Goal: Task Accomplishment & Management: Manage account settings

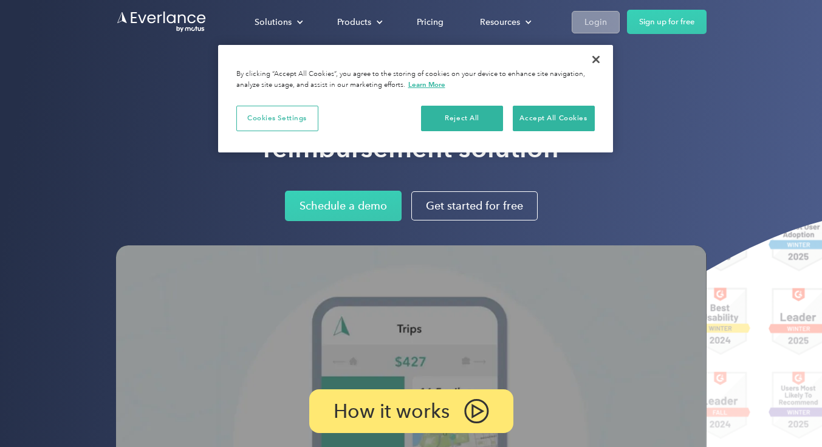
click at [607, 18] on div "Login" at bounding box center [595, 22] width 22 height 15
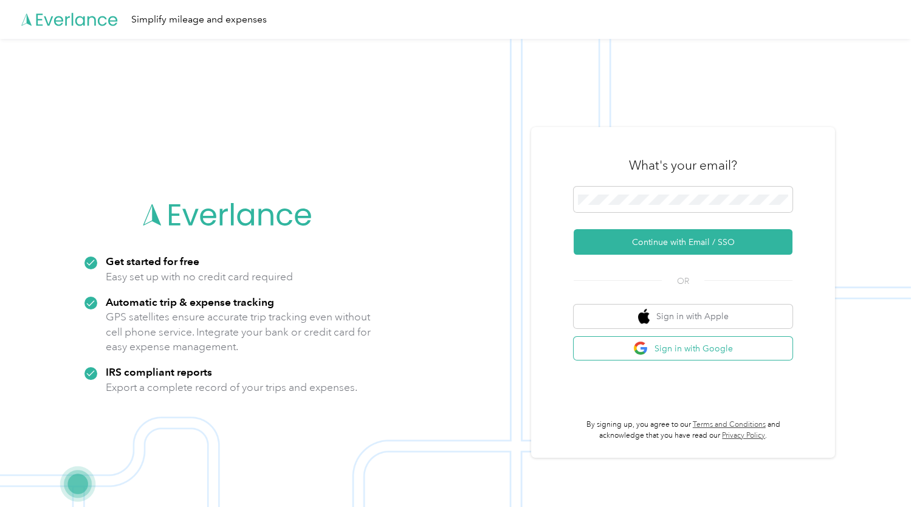
click at [711, 349] on button "Sign in with Google" at bounding box center [683, 349] width 219 height 24
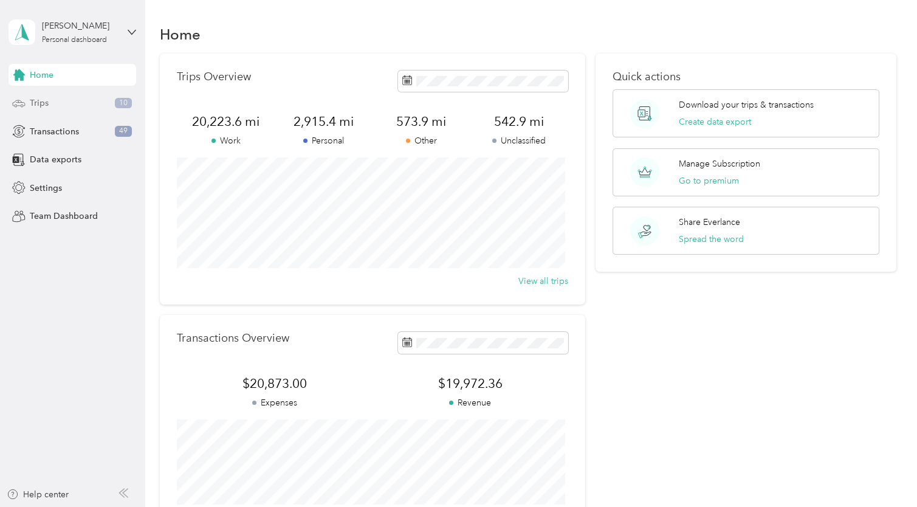
click at [43, 102] on span "Trips" at bounding box center [39, 103] width 19 height 13
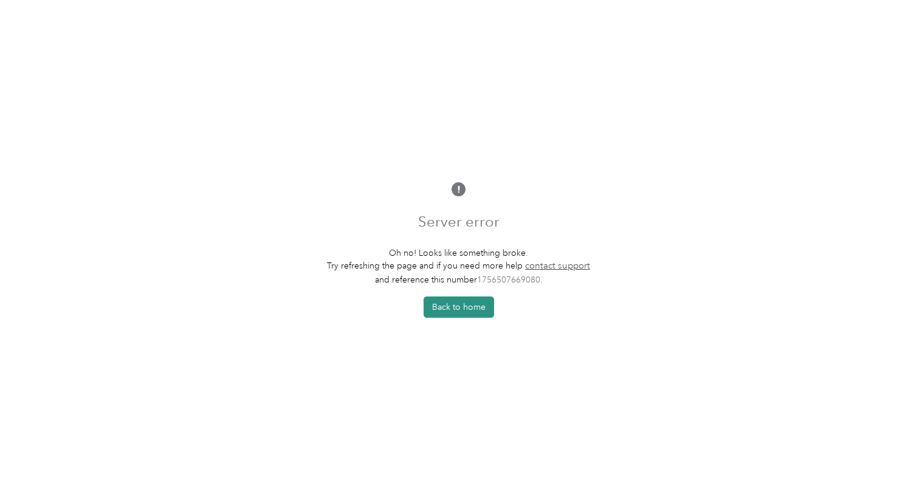
click at [472, 306] on button "Back to home" at bounding box center [458, 306] width 70 height 21
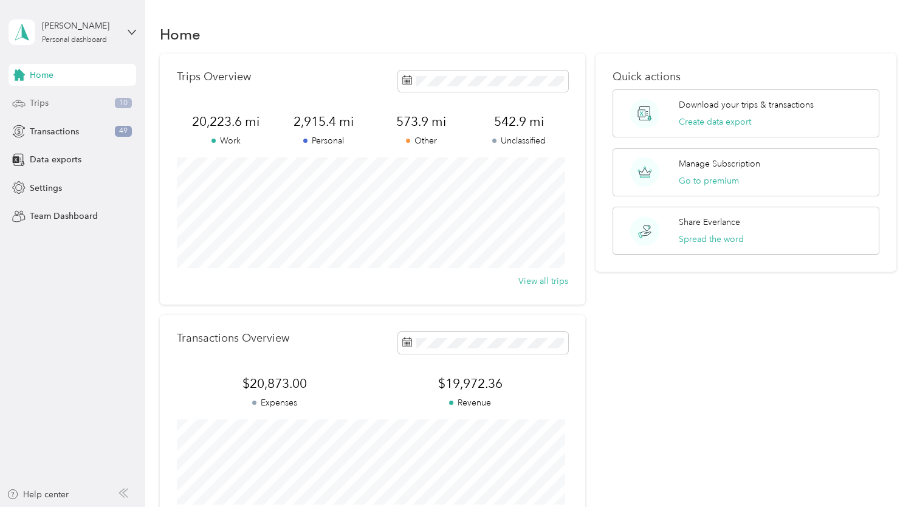
click at [46, 101] on span "Trips" at bounding box center [39, 103] width 19 height 13
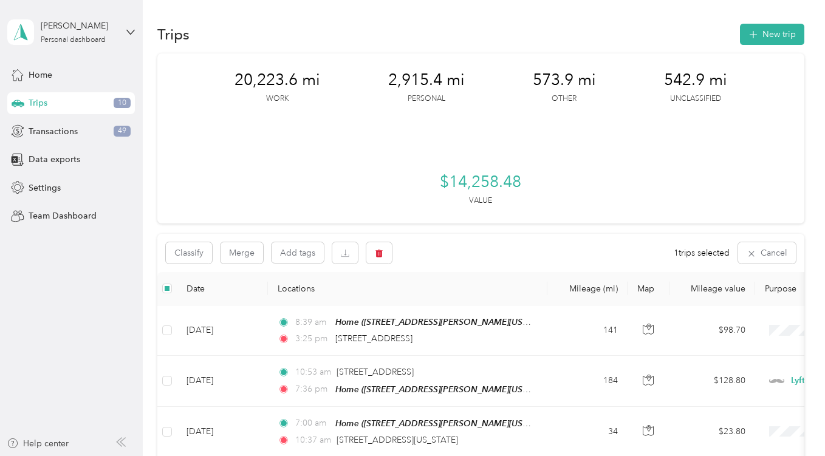
drag, startPoint x: 923, startPoint y: 1, endPoint x: 644, endPoint y: 5, distance: 278.9
click at [66, 128] on span "Transactions" at bounding box center [53, 131] width 49 height 13
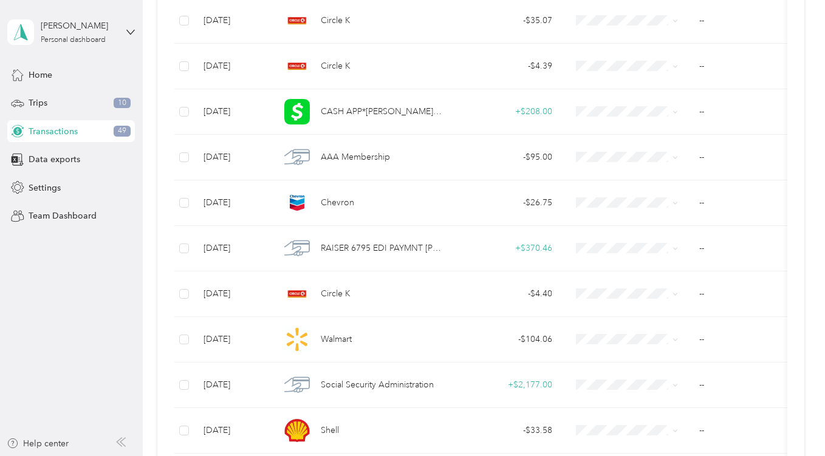
scroll to position [673, 0]
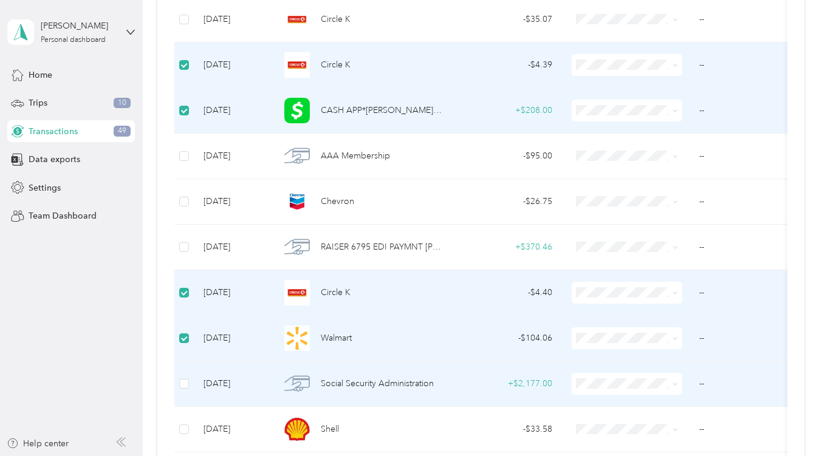
click at [183, 378] on label at bounding box center [184, 383] width 10 height 13
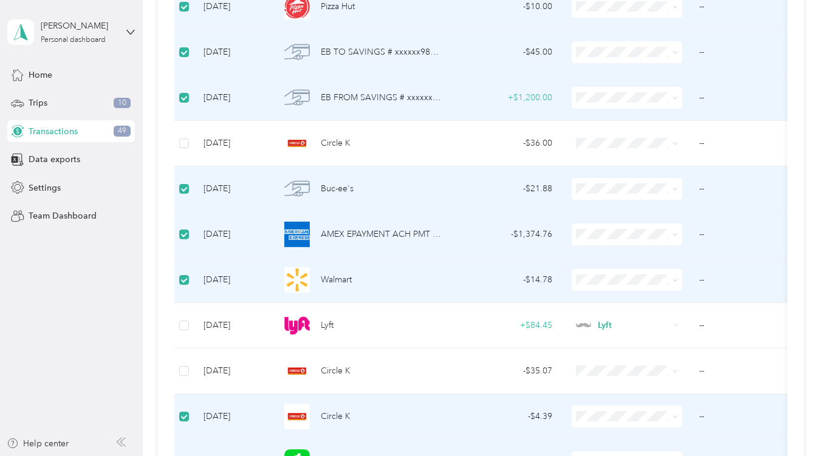
scroll to position [0, 0]
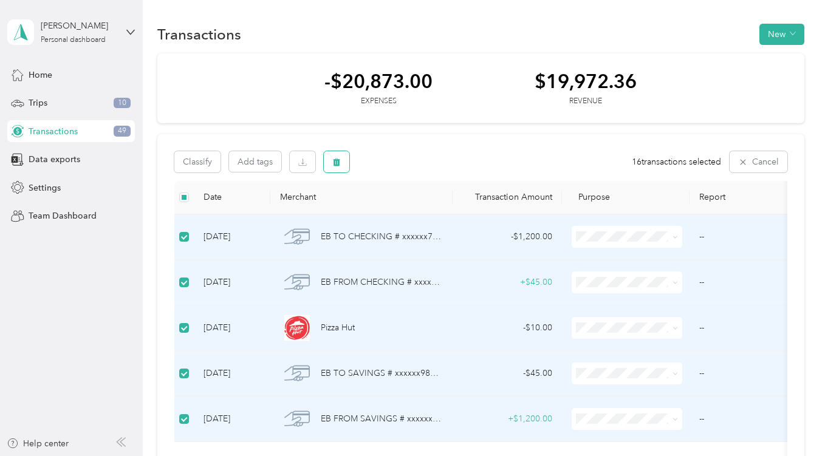
click at [337, 160] on icon "button" at bounding box center [337, 162] width 7 height 8
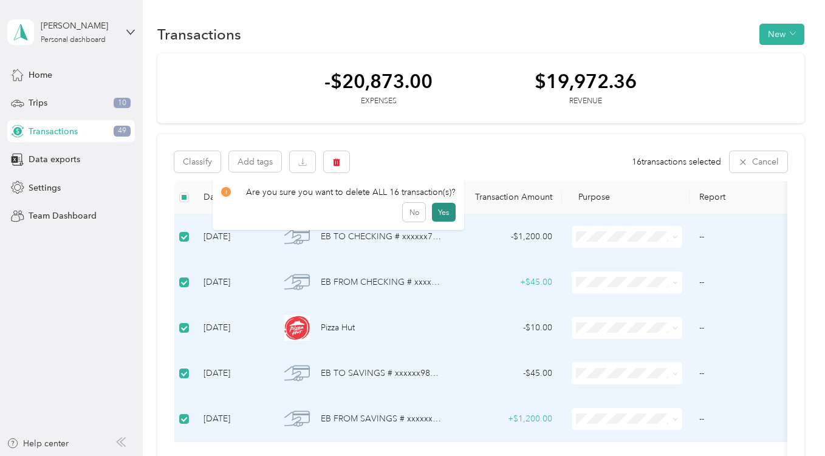
click at [442, 208] on button "Yes" at bounding box center [444, 212] width 24 height 19
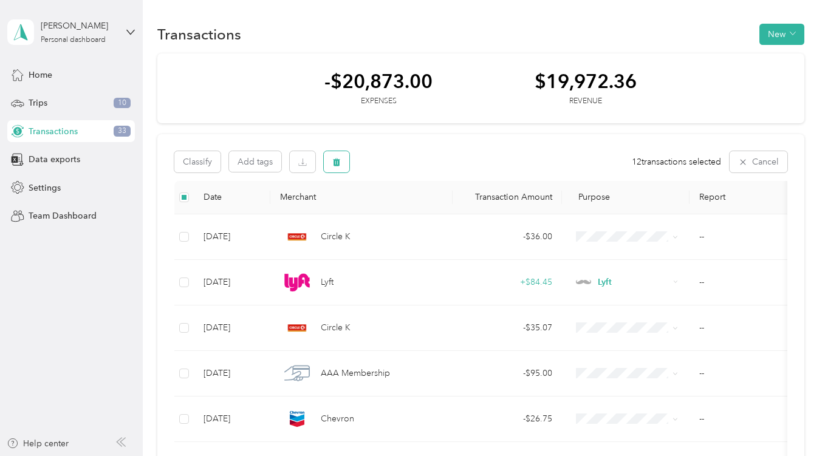
click at [341, 162] on button "button" at bounding box center [337, 161] width 26 height 21
click at [445, 209] on button "Yes" at bounding box center [444, 212] width 24 height 19
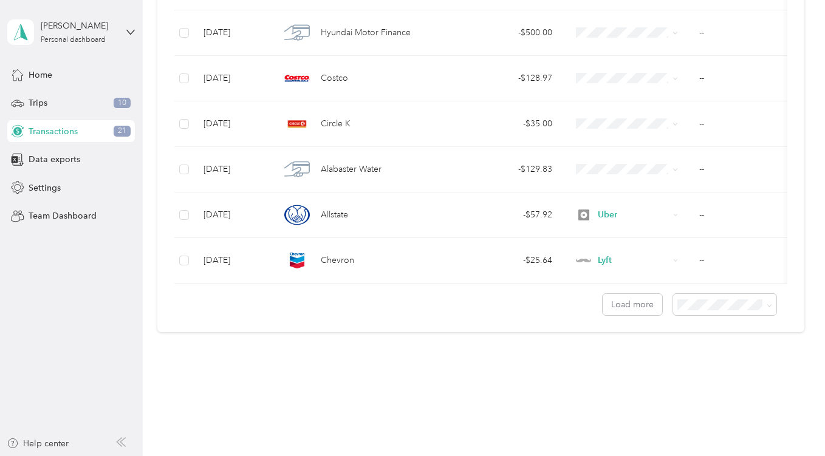
scroll to position [1081, 0]
click at [643, 301] on button "Load more" at bounding box center [633, 302] width 60 height 21
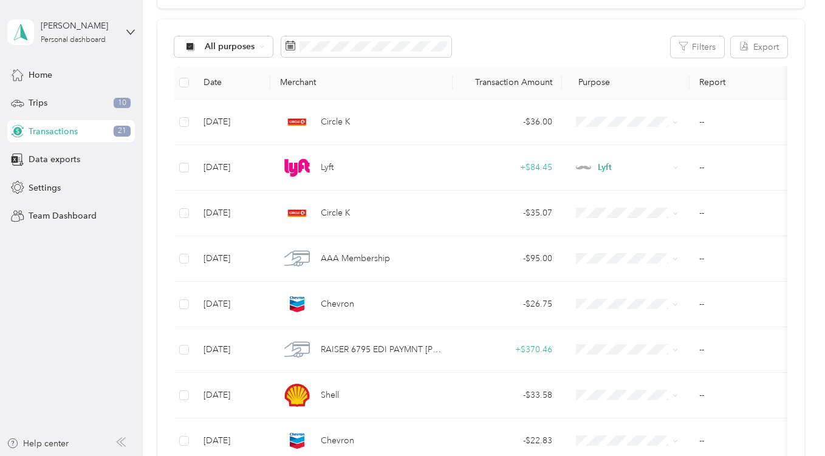
scroll to position [0, 0]
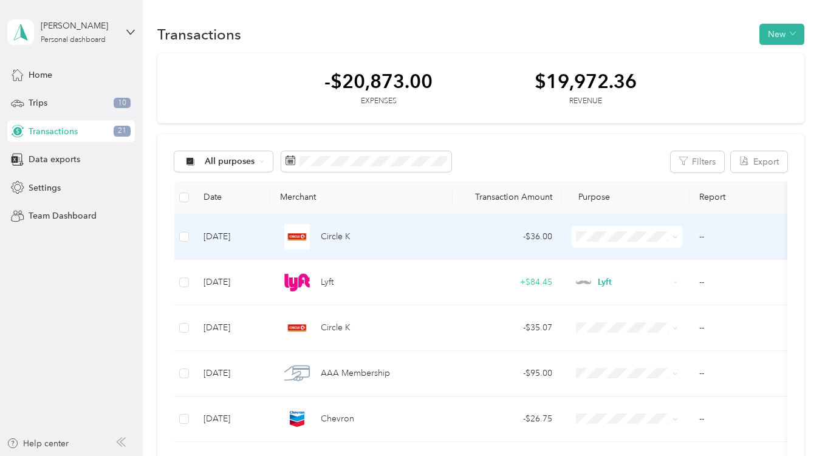
click at [675, 239] on icon at bounding box center [675, 237] width 5 height 5
click at [627, 322] on span "Uber" at bounding box center [638, 318] width 72 height 13
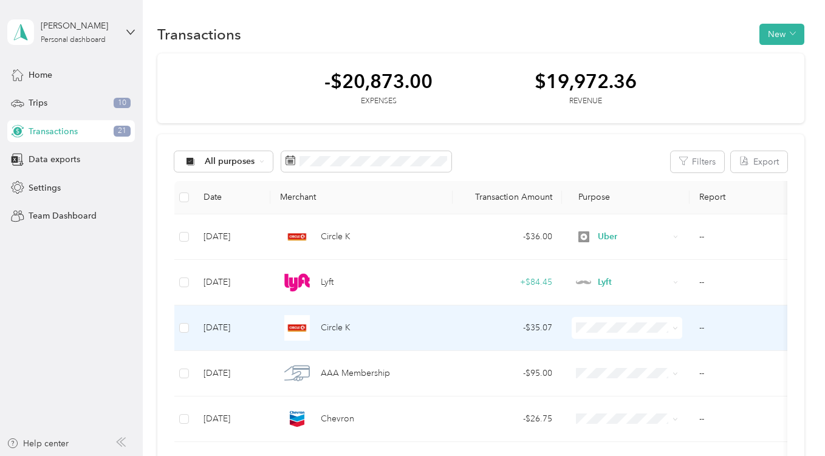
click at [673, 329] on icon at bounding box center [675, 328] width 5 height 5
click at [633, 215] on span "Uber" at bounding box center [638, 220] width 72 height 13
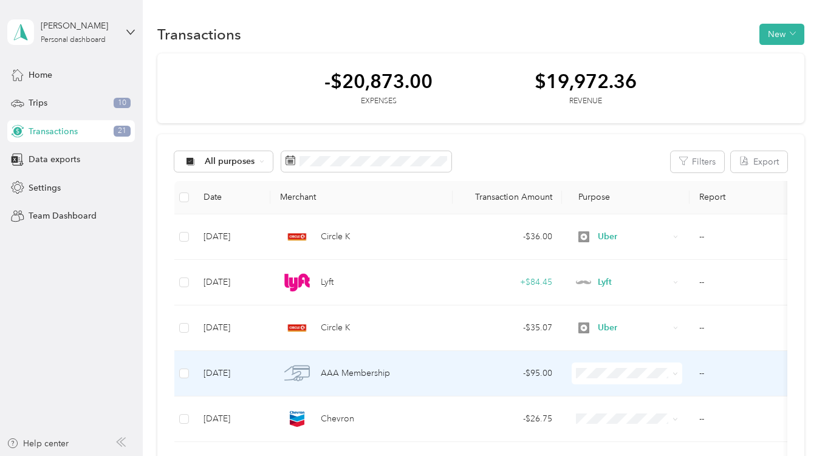
click at [675, 375] on icon at bounding box center [675, 373] width 5 height 5
click at [637, 246] on span "Lyft" at bounding box center [638, 244] width 72 height 13
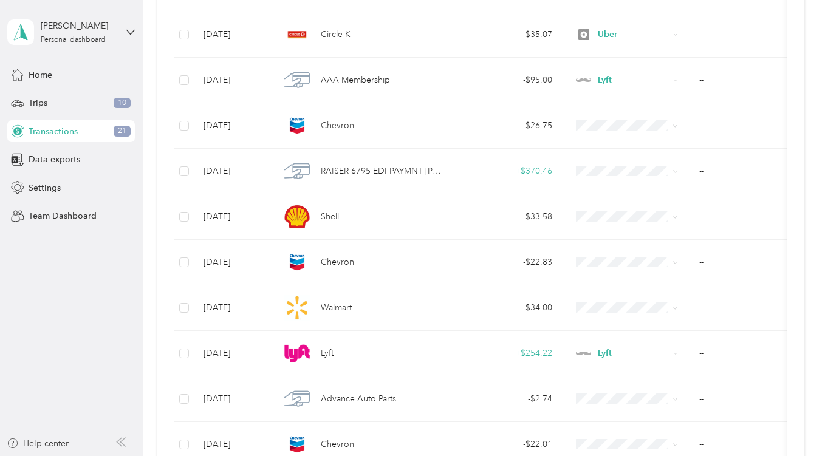
scroll to position [374, 0]
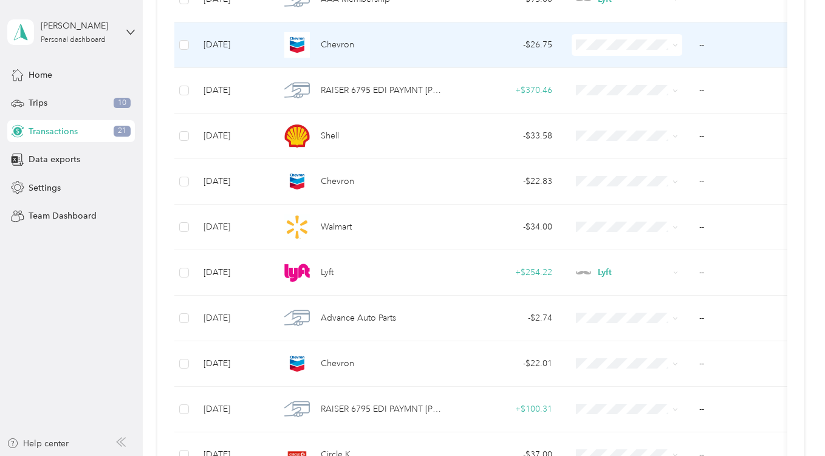
click at [674, 42] on span at bounding box center [675, 44] width 5 height 10
click at [675, 47] on icon at bounding box center [675, 45] width 5 height 5
click at [614, 134] on li "Uber" at bounding box center [627, 131] width 111 height 21
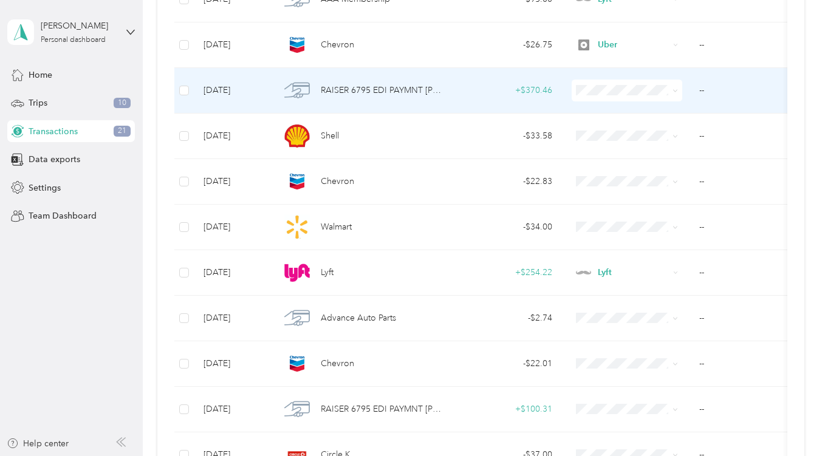
click at [674, 91] on icon at bounding box center [676, 91] width 4 height 2
click at [628, 174] on span "Uber" at bounding box center [638, 177] width 72 height 13
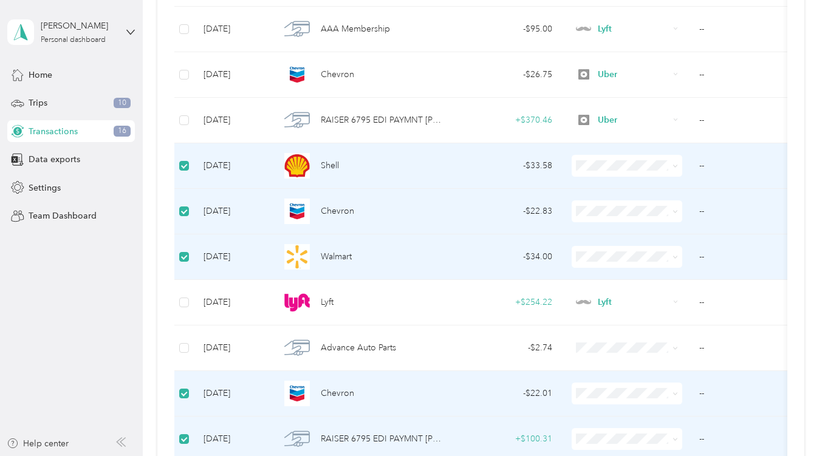
scroll to position [372, 0]
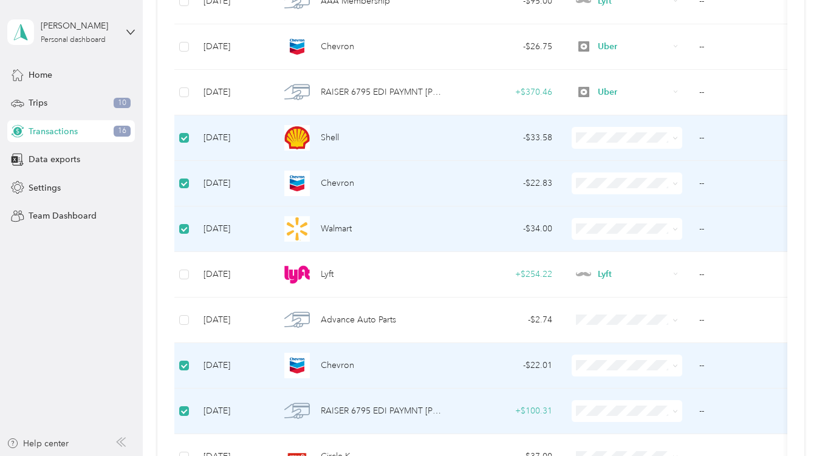
click at [676, 137] on icon at bounding box center [675, 137] width 5 height 5
click at [625, 220] on span "Uber" at bounding box center [638, 222] width 72 height 13
click at [674, 183] on icon at bounding box center [676, 183] width 4 height 2
click at [639, 250] on li "Lyft" at bounding box center [627, 248] width 111 height 21
click at [673, 226] on span at bounding box center [673, 228] width 10 height 13
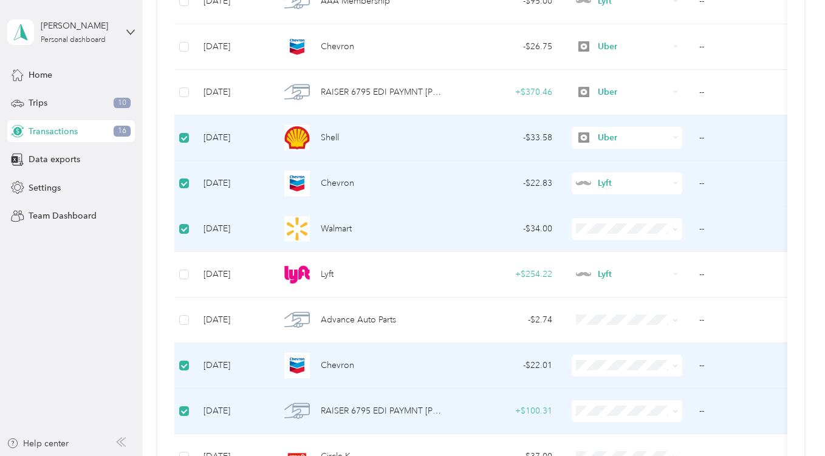
click at [673, 226] on span at bounding box center [673, 228] width 10 height 13
click at [679, 229] on span at bounding box center [627, 229] width 111 height 22
click at [676, 365] on icon at bounding box center [675, 365] width 5 height 5
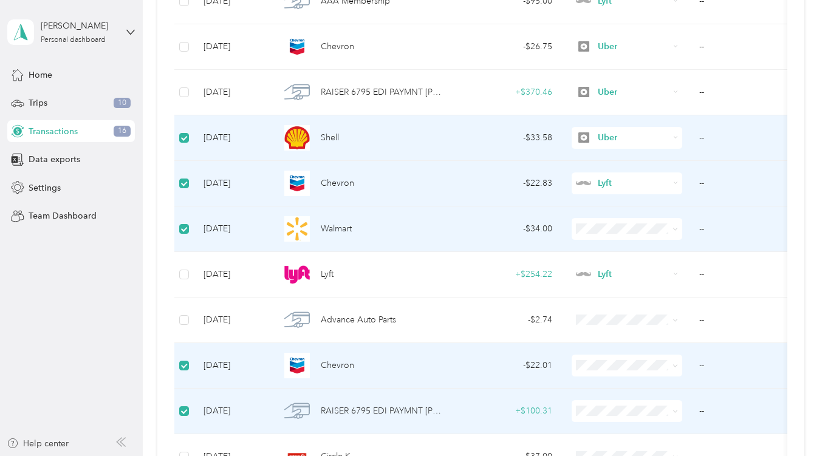
click at [639, 238] on li "Lyft" at bounding box center [627, 235] width 111 height 21
click at [676, 228] on icon at bounding box center [675, 229] width 5 height 5
click at [626, 314] on span "Uber" at bounding box center [638, 314] width 72 height 13
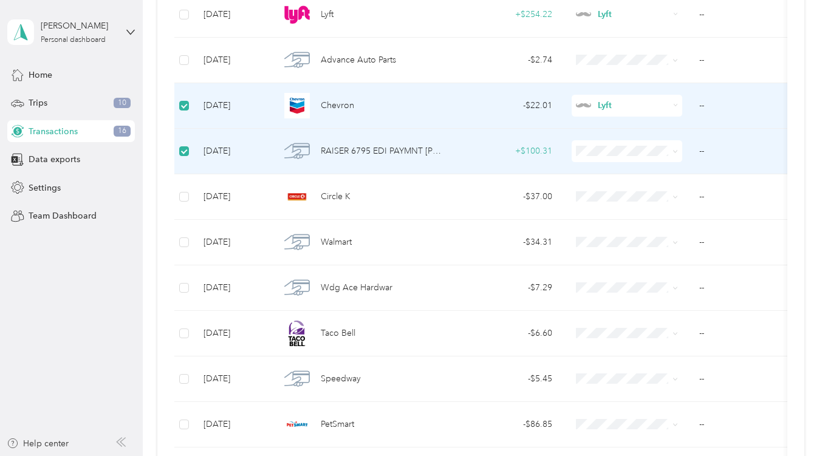
scroll to position [638, 0]
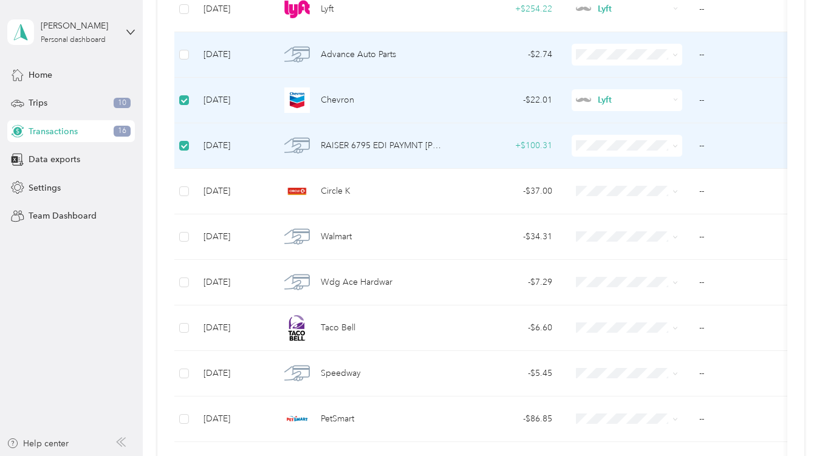
click at [676, 55] on icon at bounding box center [675, 54] width 5 height 5
click at [612, 120] on span "Lyft" at bounding box center [638, 119] width 72 height 13
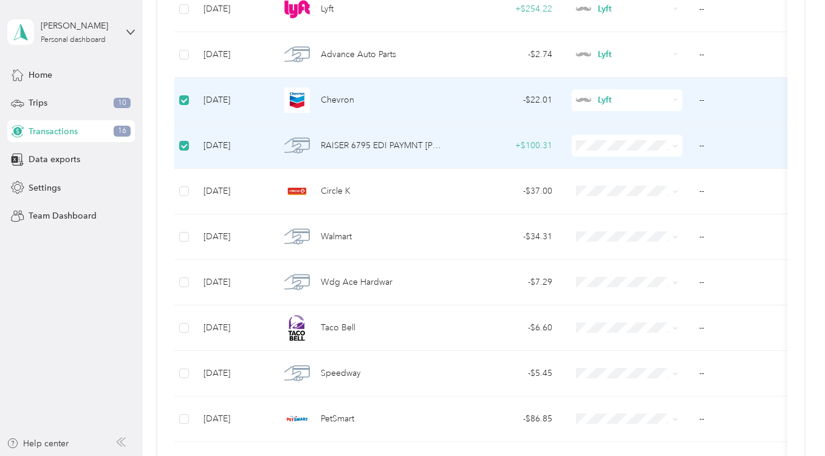
click at [679, 146] on span at bounding box center [627, 146] width 111 height 22
click at [675, 144] on icon at bounding box center [675, 145] width 5 height 5
click at [629, 231] on span "Uber" at bounding box center [638, 231] width 72 height 13
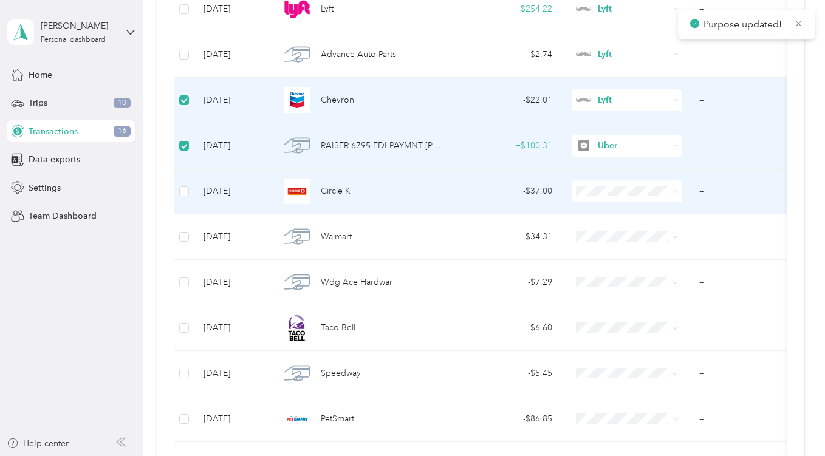
click at [673, 188] on span at bounding box center [675, 191] width 5 height 10
click at [672, 190] on span at bounding box center [673, 191] width 10 height 13
click at [674, 189] on icon at bounding box center [675, 191] width 5 height 5
click at [618, 274] on span "Uber" at bounding box center [638, 277] width 72 height 13
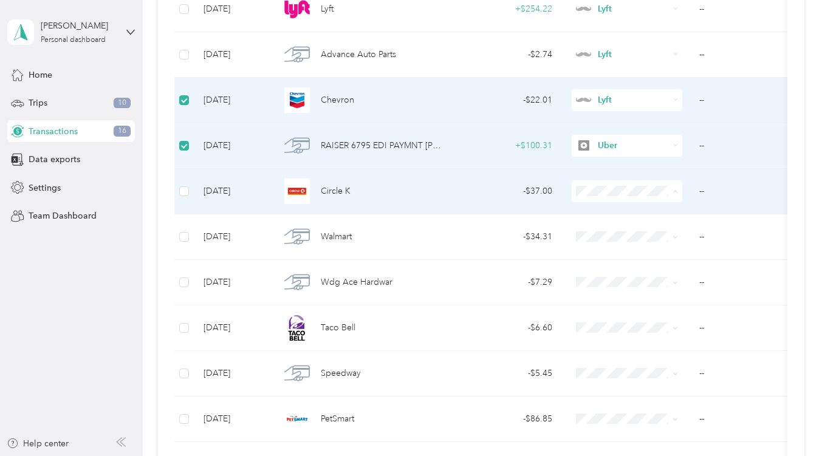
click at [618, 274] on span "Uber" at bounding box center [638, 277] width 72 height 13
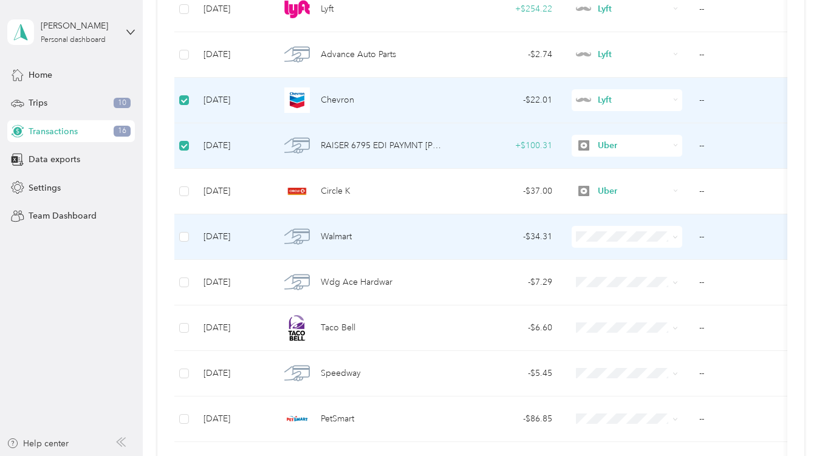
click at [670, 237] on span at bounding box center [673, 236] width 10 height 13
click at [677, 236] on icon at bounding box center [676, 237] width 4 height 2
click at [626, 322] on span "Uber" at bounding box center [638, 322] width 72 height 13
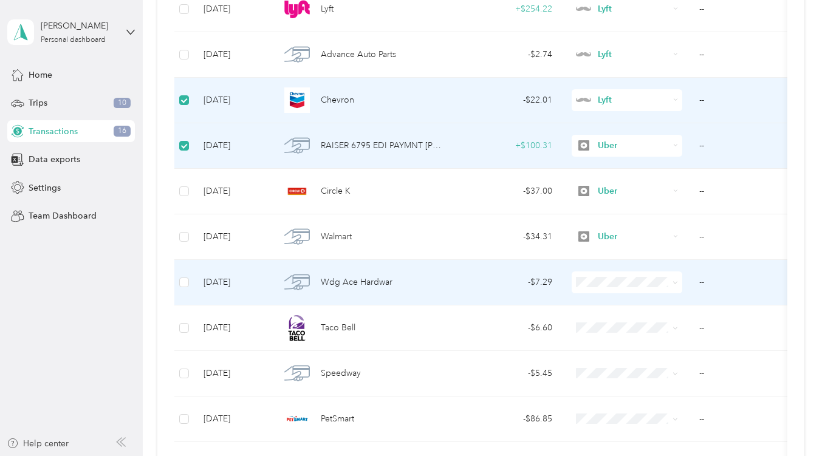
click at [677, 284] on icon at bounding box center [675, 282] width 5 height 5
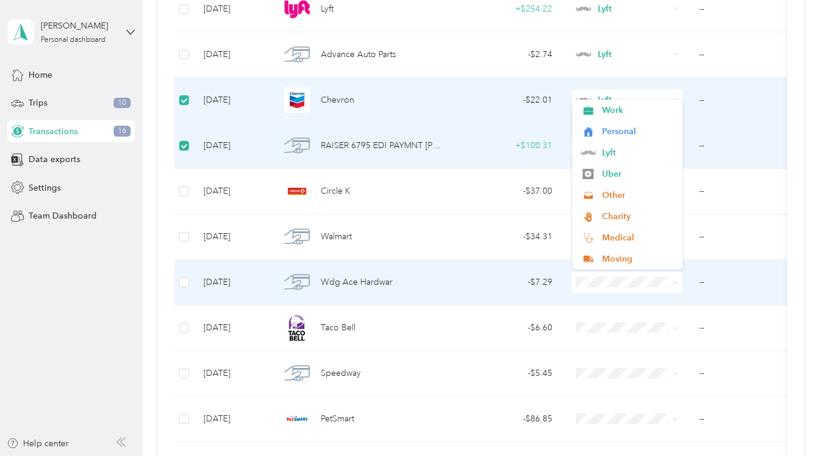
click at [677, 284] on icon at bounding box center [675, 282] width 5 height 5
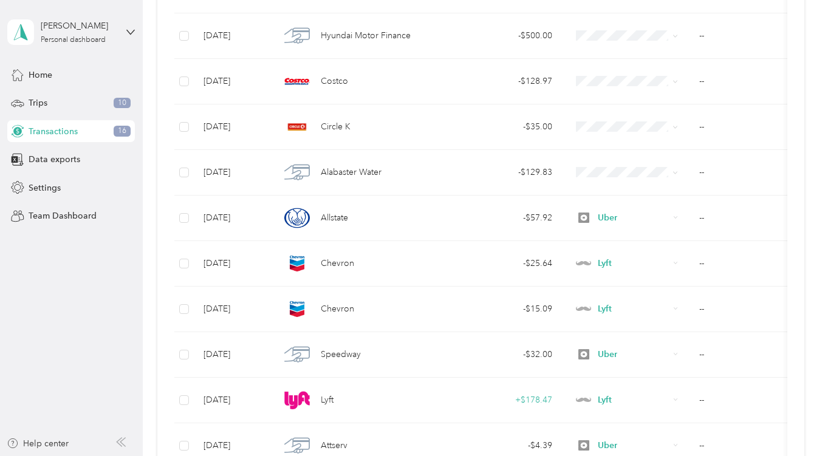
scroll to position [920, 0]
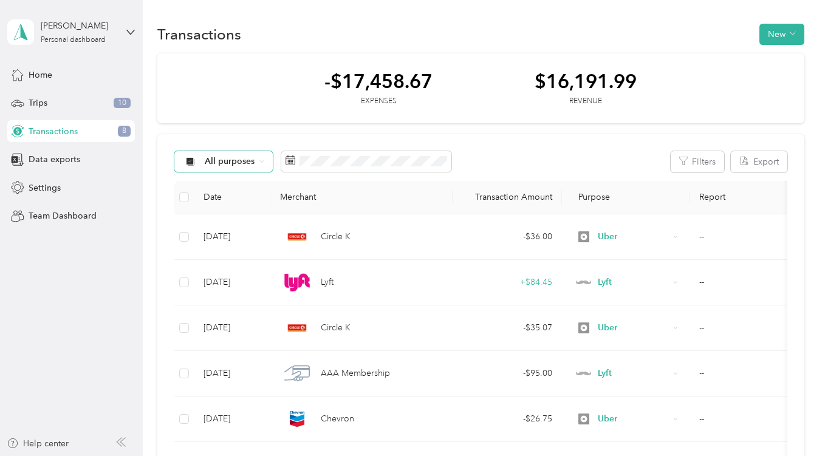
click at [264, 161] on icon at bounding box center [261, 161] width 5 height 5
click at [241, 205] on span "Unclassified" at bounding box center [234, 205] width 59 height 13
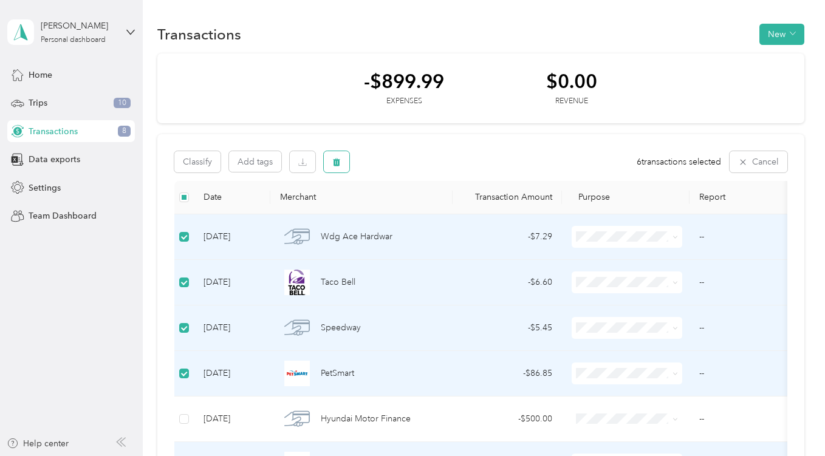
click at [341, 165] on icon "button" at bounding box center [336, 162] width 9 height 9
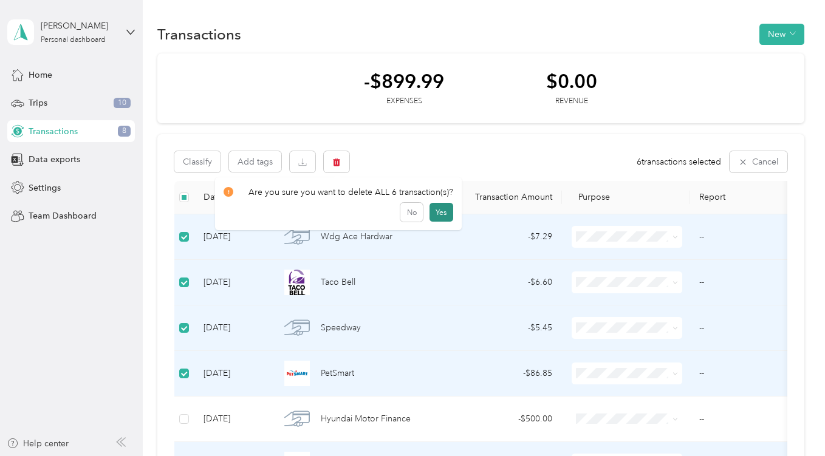
click at [441, 210] on button "Yes" at bounding box center [442, 212] width 24 height 19
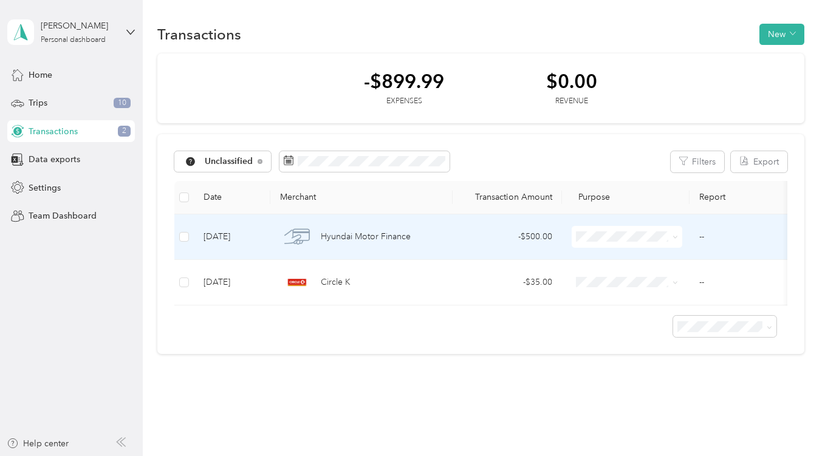
click at [674, 239] on icon at bounding box center [675, 237] width 5 height 5
click at [631, 324] on span "Uber" at bounding box center [638, 323] width 72 height 13
click at [673, 233] on span at bounding box center [675, 236] width 5 height 10
click at [674, 235] on span at bounding box center [675, 236] width 5 height 10
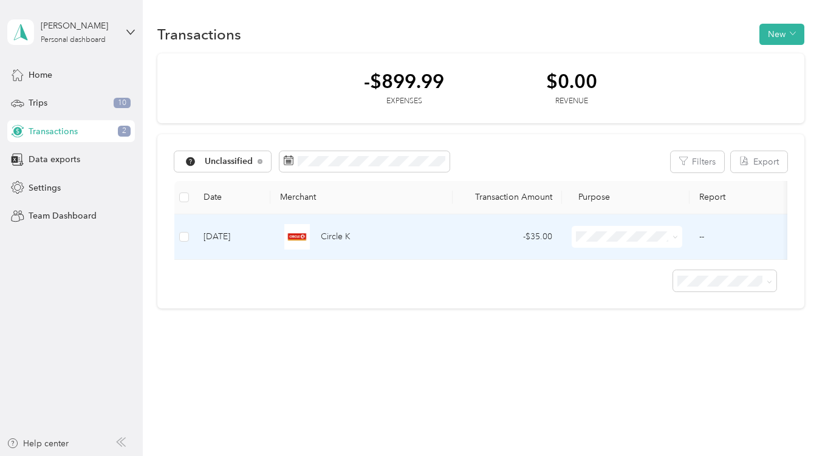
click at [674, 235] on icon at bounding box center [675, 237] width 5 height 5
click at [626, 323] on span "Uber" at bounding box center [638, 322] width 72 height 13
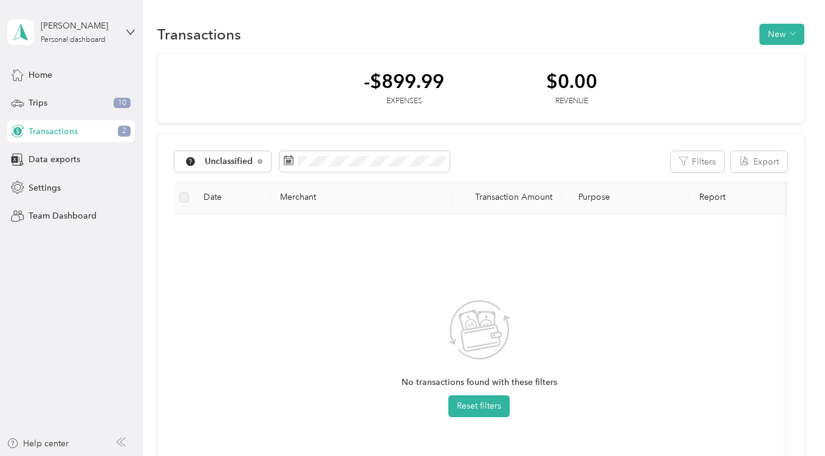
click at [69, 129] on span "Transactions" at bounding box center [53, 131] width 49 height 13
click at [33, 72] on span "Home" at bounding box center [41, 75] width 24 height 13
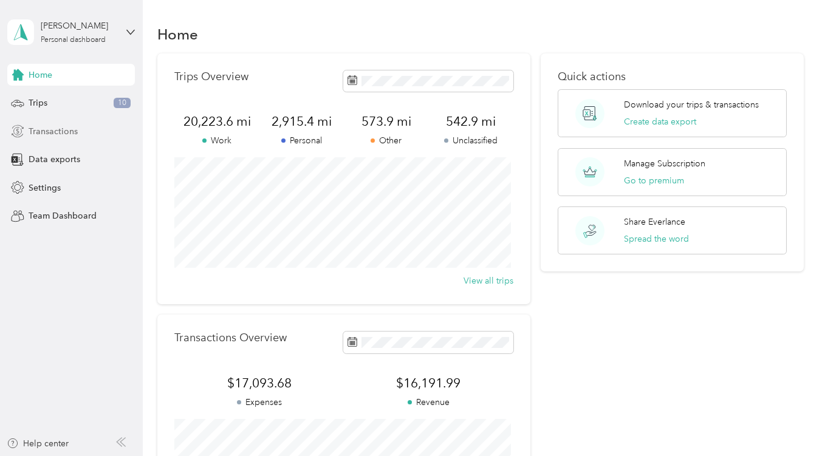
click at [53, 131] on span "Transactions" at bounding box center [53, 131] width 49 height 13
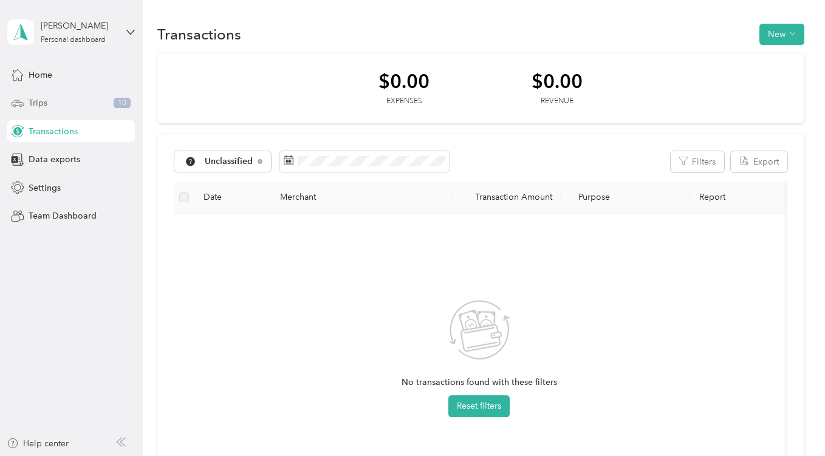
click at [43, 101] on span "Trips" at bounding box center [38, 103] width 19 height 13
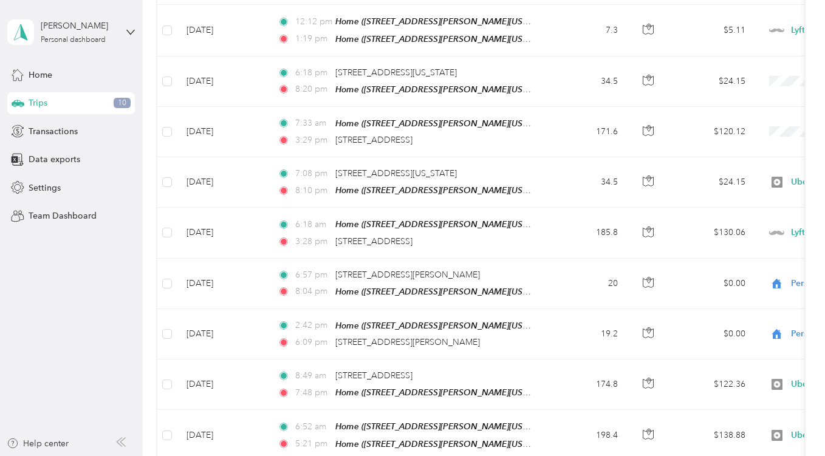
scroll to position [550, 0]
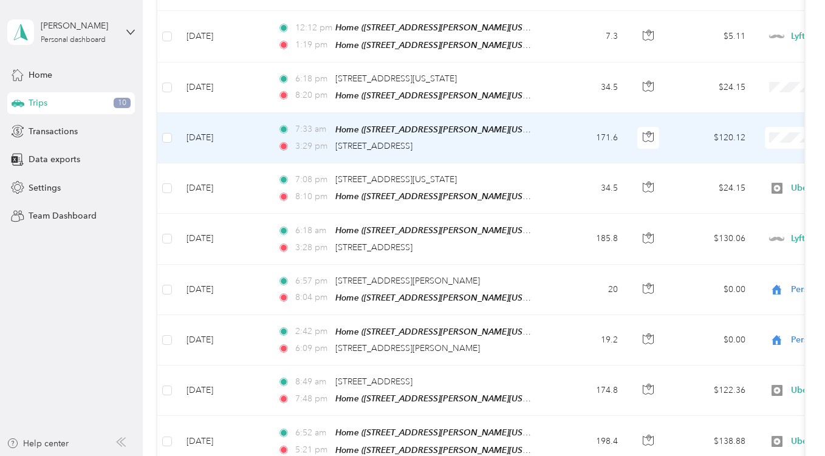
click at [721, 216] on span "Uber" at bounding box center [761, 221] width 112 height 13
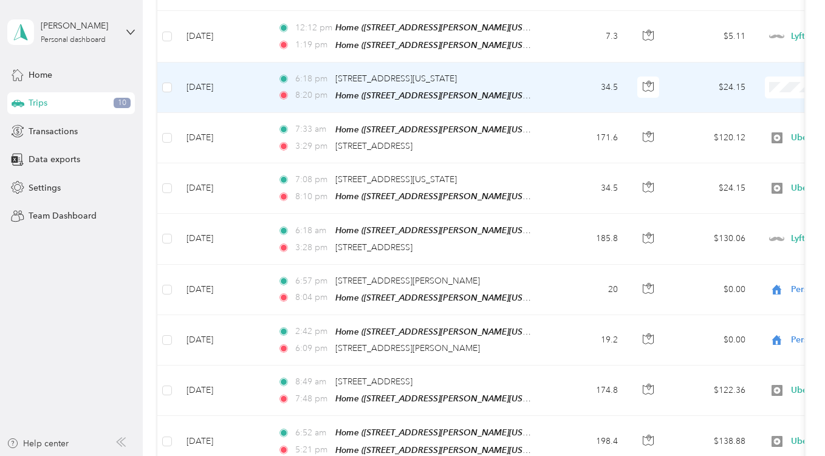
click at [724, 170] on span "Uber" at bounding box center [761, 168] width 112 height 13
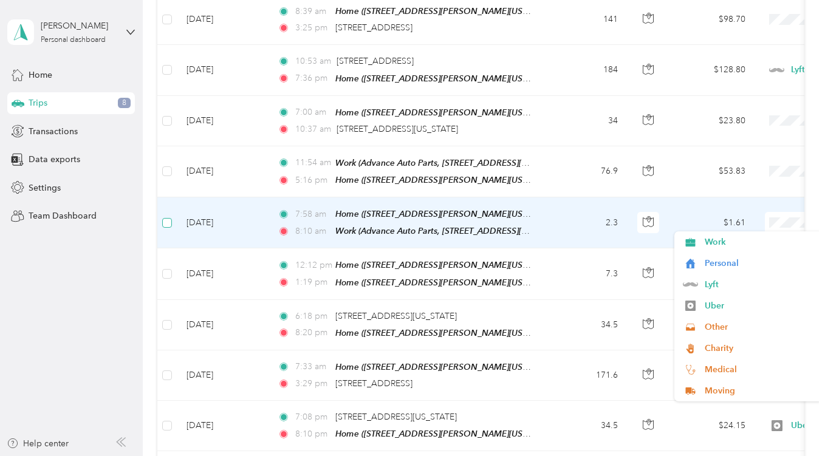
scroll to position [313, 0]
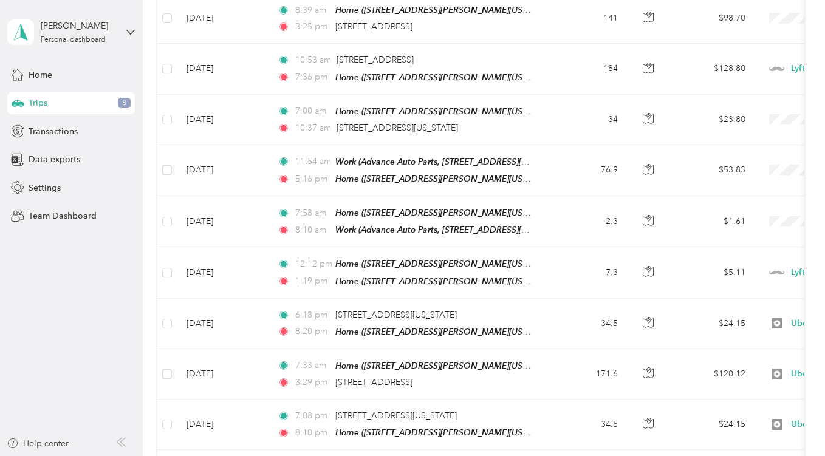
click at [123, 440] on icon at bounding box center [122, 442] width 5 height 9
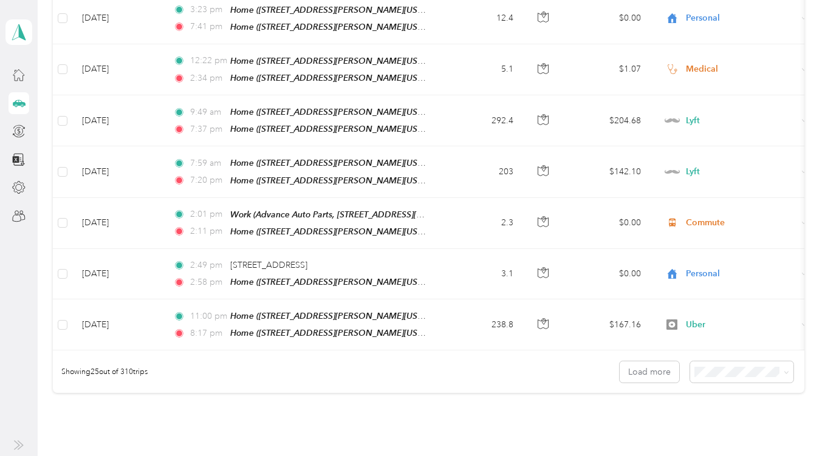
scroll to position [1125, 0]
